Goal: Task Accomplishment & Management: Use online tool/utility

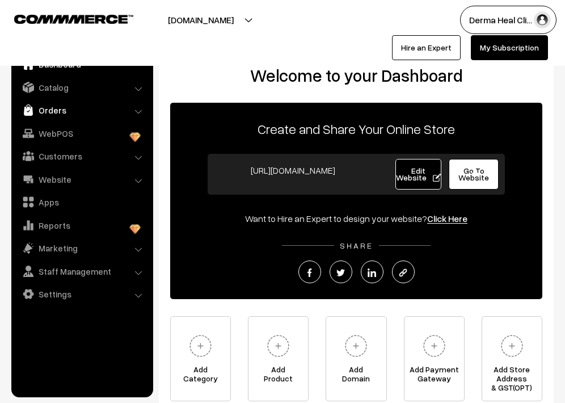
click at [78, 109] on link "Orders" at bounding box center [81, 110] width 135 height 20
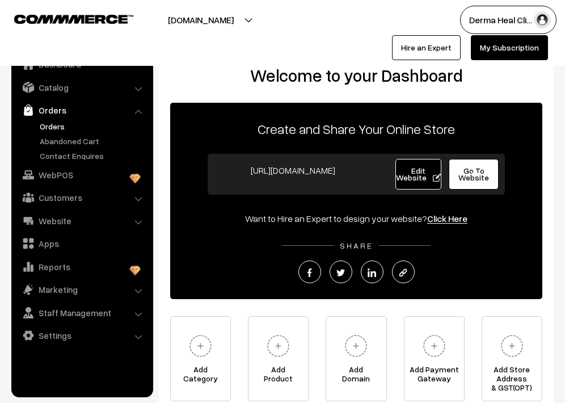
click at [64, 123] on link "Orders" at bounding box center [93, 126] width 112 height 12
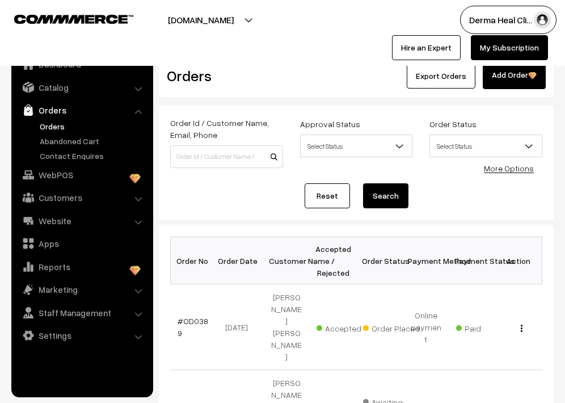
click at [251, 209] on div "Order Id / Customer Name, Email, Phone Approval Status Select Status Awaiting A…" at bounding box center [356, 163] width 395 height 114
click at [76, 90] on link "Catalog" at bounding box center [81, 87] width 135 height 20
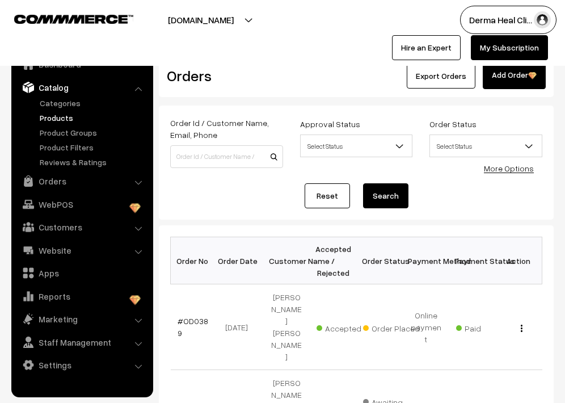
click at [70, 118] on link "Products" at bounding box center [93, 118] width 112 height 12
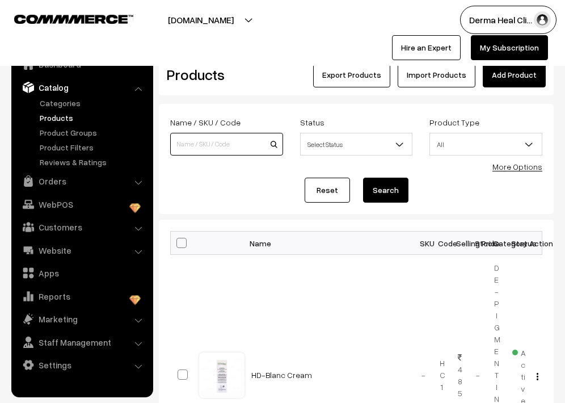
click at [214, 146] on input at bounding box center [226, 144] width 113 height 23
click at [226, 138] on input at bounding box center [226, 144] width 113 height 23
click at [296, 95] on div "Dashboard / Products Products Export Products Import Products Add Product" at bounding box center [356, 69] width 395 height 53
click at [226, 171] on form "Name / SKU / Code Status Select Status Active Inactive Select Status Product Ty…" at bounding box center [356, 159] width 395 height 110
click at [241, 145] on input at bounding box center [226, 144] width 113 height 23
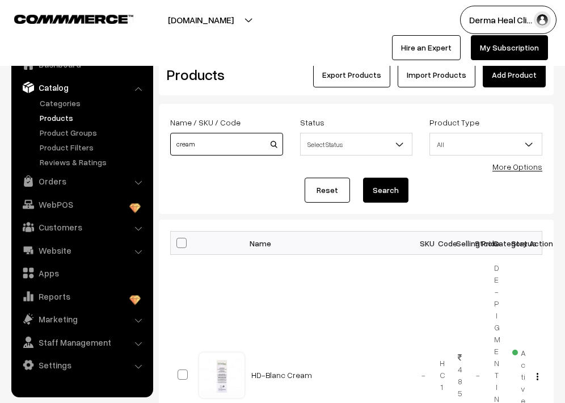
type input "cream"
click at [363, 178] on button "Search" at bounding box center [385, 190] width 45 height 25
drag, startPoint x: 235, startPoint y: 142, endPoint x: 103, endPoint y: 128, distance: 133.6
click at [229, 149] on input at bounding box center [226, 144] width 113 height 23
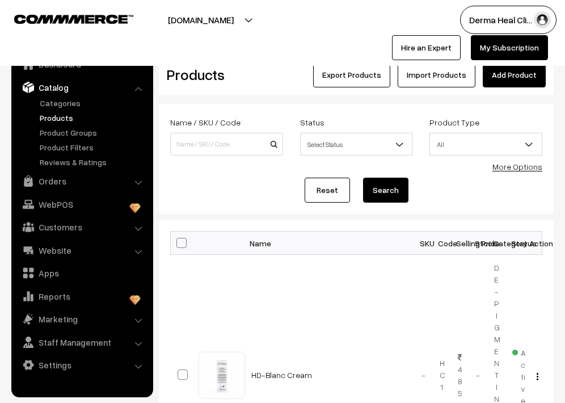
click at [252, 75] on h2 "Products" at bounding box center [224, 75] width 115 height 18
drag, startPoint x: 227, startPoint y: 146, endPoint x: 38, endPoint y: 114, distance: 191.6
click at [531, 200] on div "Reset Search" at bounding box center [356, 190] width 372 height 25
click at [207, 139] on input at bounding box center [226, 144] width 113 height 23
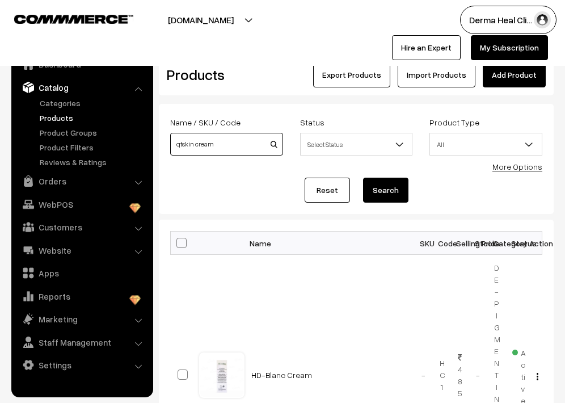
type input "qtskin cream"
click at [363, 178] on button "Search" at bounding box center [385, 190] width 45 height 25
click at [238, 149] on input "qtskin cream" at bounding box center [226, 144] width 113 height 23
click at [488, 176] on form "Name / SKU / Code qtskin cream Status Select Status Active Inactive Select Stat…" at bounding box center [356, 159] width 395 height 110
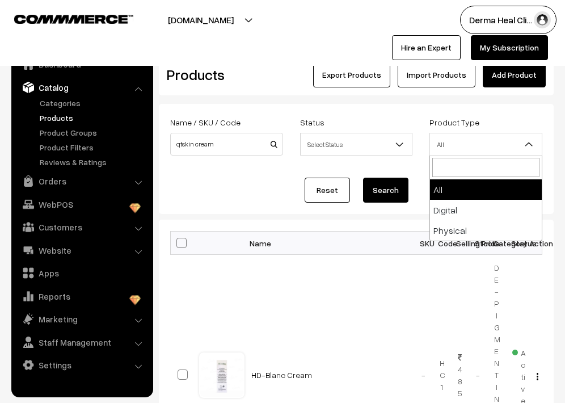
click at [463, 152] on span "All" at bounding box center [486, 144] width 112 height 20
click at [351, 141] on span "Select Status" at bounding box center [357, 144] width 112 height 20
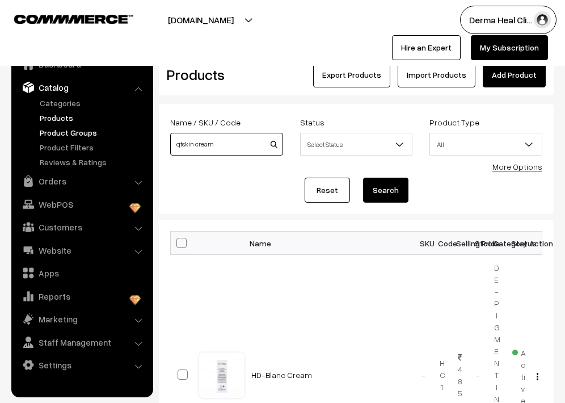
drag, startPoint x: 228, startPoint y: 142, endPoint x: 58, endPoint y: 135, distance: 169.8
type input "lureglo"
click at [381, 188] on button "Search" at bounding box center [385, 190] width 45 height 25
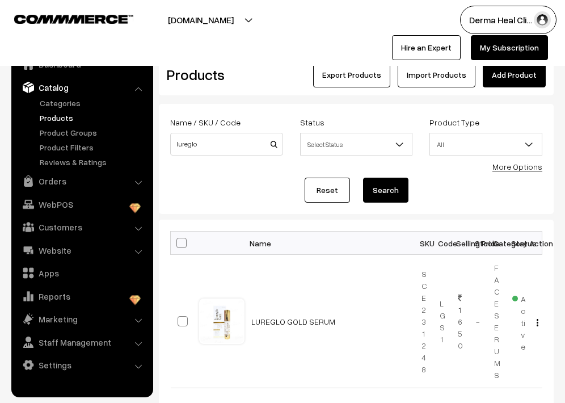
click at [233, 199] on div "Reset Search" at bounding box center [356, 190] width 372 height 25
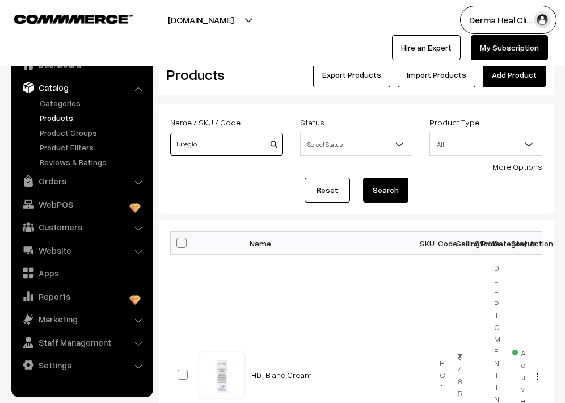
drag, startPoint x: 203, startPoint y: 142, endPoint x: 0, endPoint y: 40, distance: 226.8
click at [290, 77] on div "Export Products Import Products Add Product" at bounding box center [422, 74] width 264 height 25
click at [258, 69] on h2 "Products" at bounding box center [224, 75] width 115 height 18
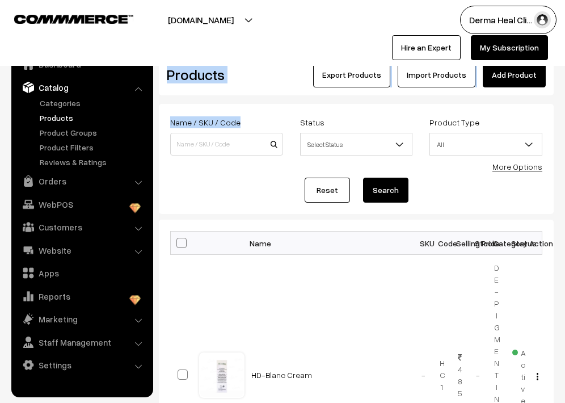
drag, startPoint x: 161, startPoint y: 69, endPoint x: 199, endPoint y: 150, distance: 89.6
click at [233, 175] on form "Name / SKU / Code Status Select Status Active Inactive Select Status Product Ty…" at bounding box center [356, 159] width 395 height 110
drag, startPoint x: 247, startPoint y: 120, endPoint x: 141, endPoint y: 102, distance: 107.6
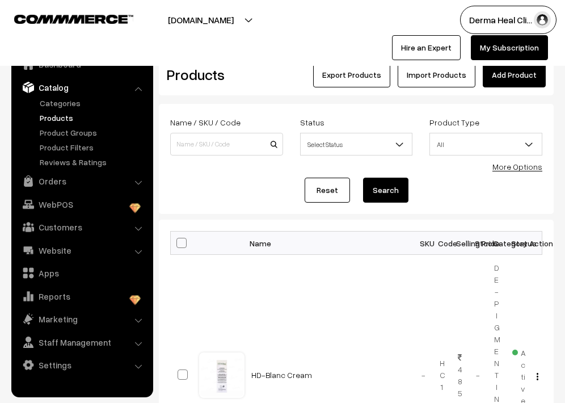
click at [268, 29] on div at bounding box center [138, 20] width 271 height 28
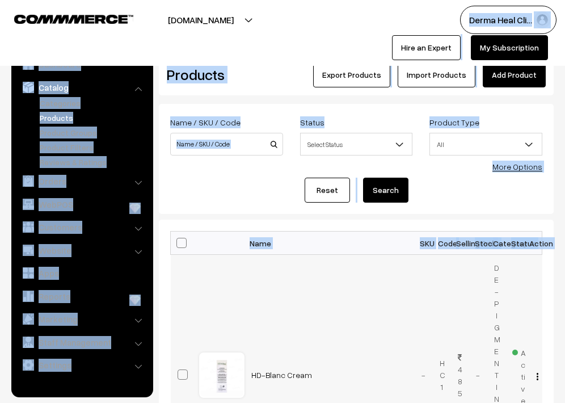
drag, startPoint x: 10, startPoint y: 10, endPoint x: 207, endPoint y: 299, distance: 350.3
click at [294, 49] on div "Derma Heal Cli… My Profile Refer & Earn Support Sign Out Hire an Expert My Subs…" at bounding box center [427, 33] width 288 height 54
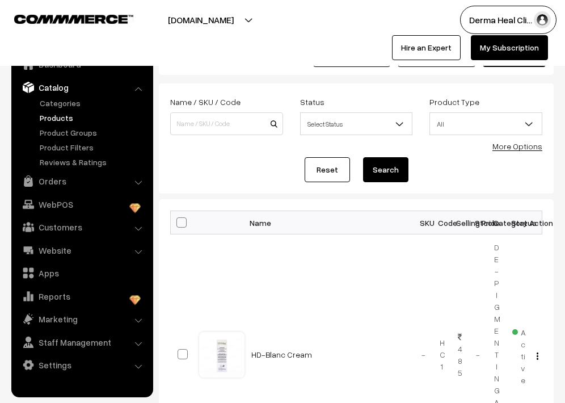
scroll to position [23, 0]
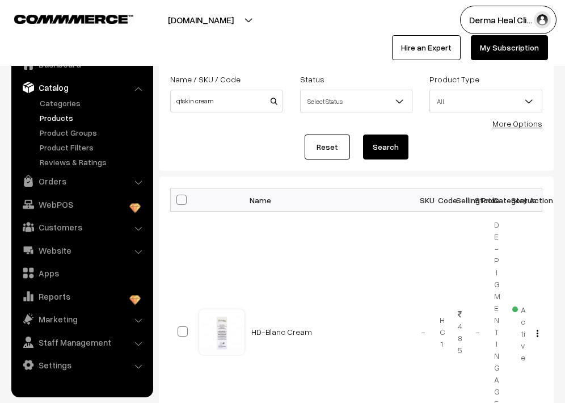
scroll to position [45, 0]
